Goal: Task Accomplishment & Management: Manage account settings

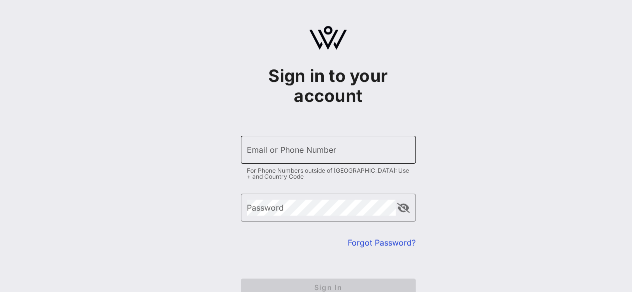
click at [250, 153] on input "Email or Phone Number" at bounding box center [328, 150] width 163 height 16
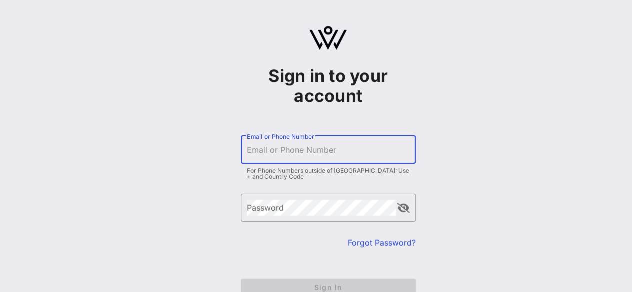
type input "[EMAIL_ADDRESS][DOMAIN_NAME]"
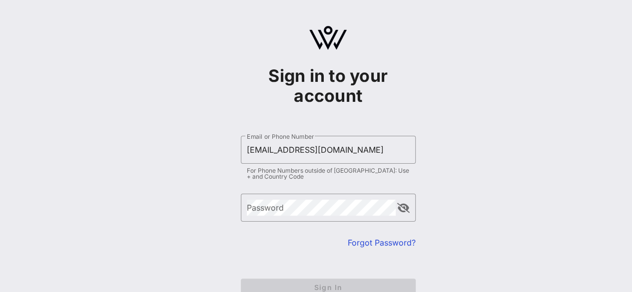
click at [377, 243] on link "Forgot Password?" at bounding box center [382, 243] width 68 height 10
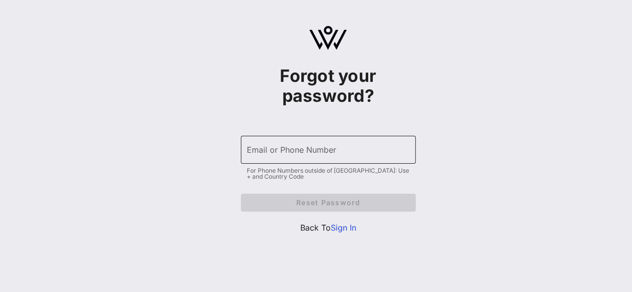
click at [254, 153] on input "Email or Phone Number" at bounding box center [328, 150] width 163 height 16
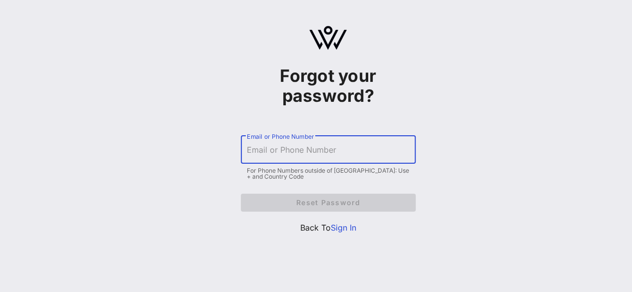
type input "[EMAIL_ADDRESS][DOMAIN_NAME]"
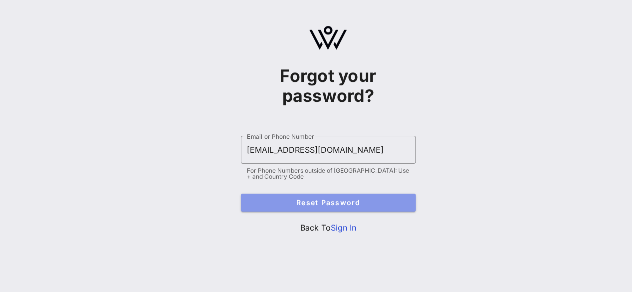
click at [336, 200] on span "Reset Password" at bounding box center [328, 202] width 159 height 8
